Goal: Information Seeking & Learning: Learn about a topic

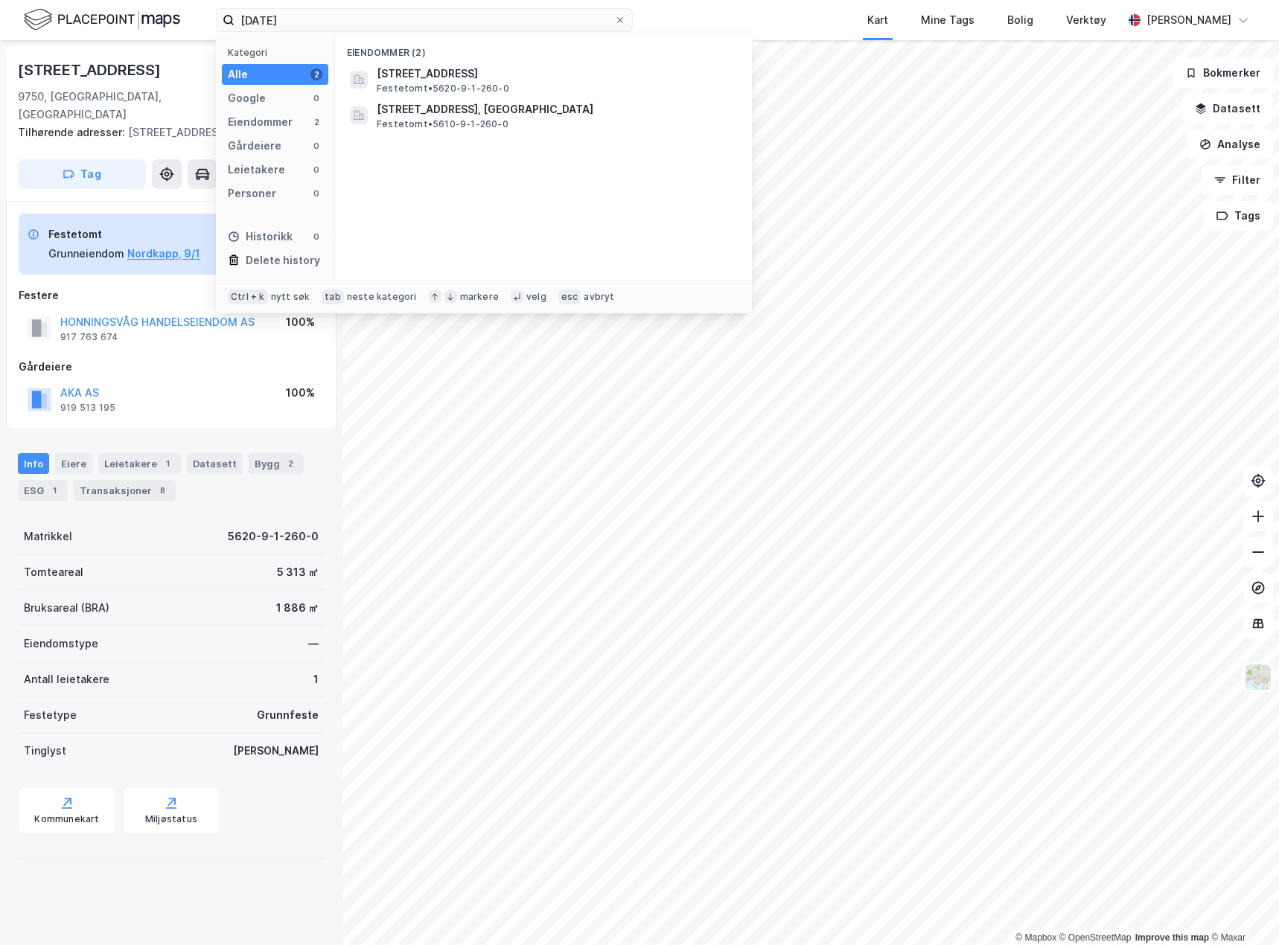
click at [274, 25] on input "[DATE]" at bounding box center [424, 20] width 380 height 22
type input "103/1518 fauske"
click at [409, 80] on span "1841-103-1518-0-0" at bounding box center [430, 74] width 106 height 18
